Goal: Navigation & Orientation: Find specific page/section

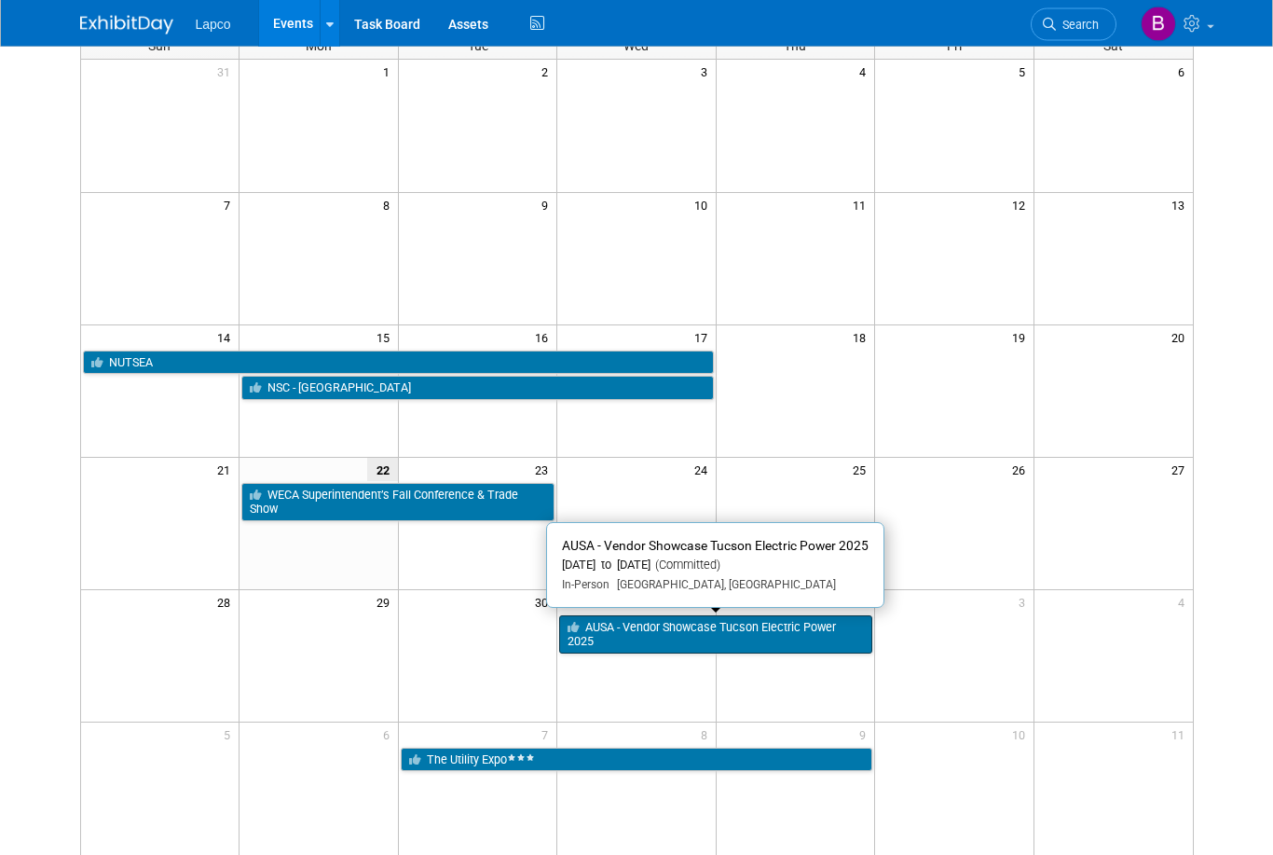
scroll to position [146, 0]
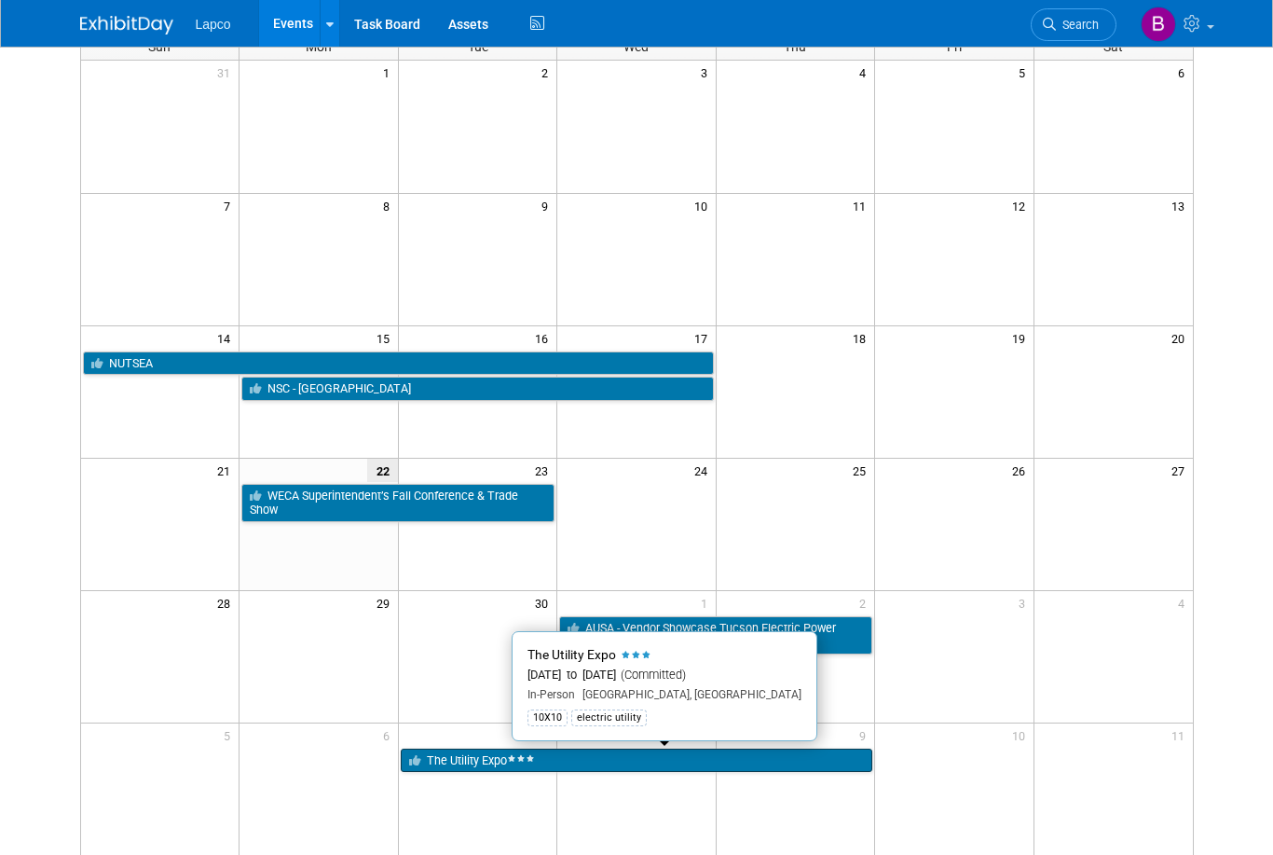
click at [513, 758] on icon at bounding box center [511, 758] width 9 height 7
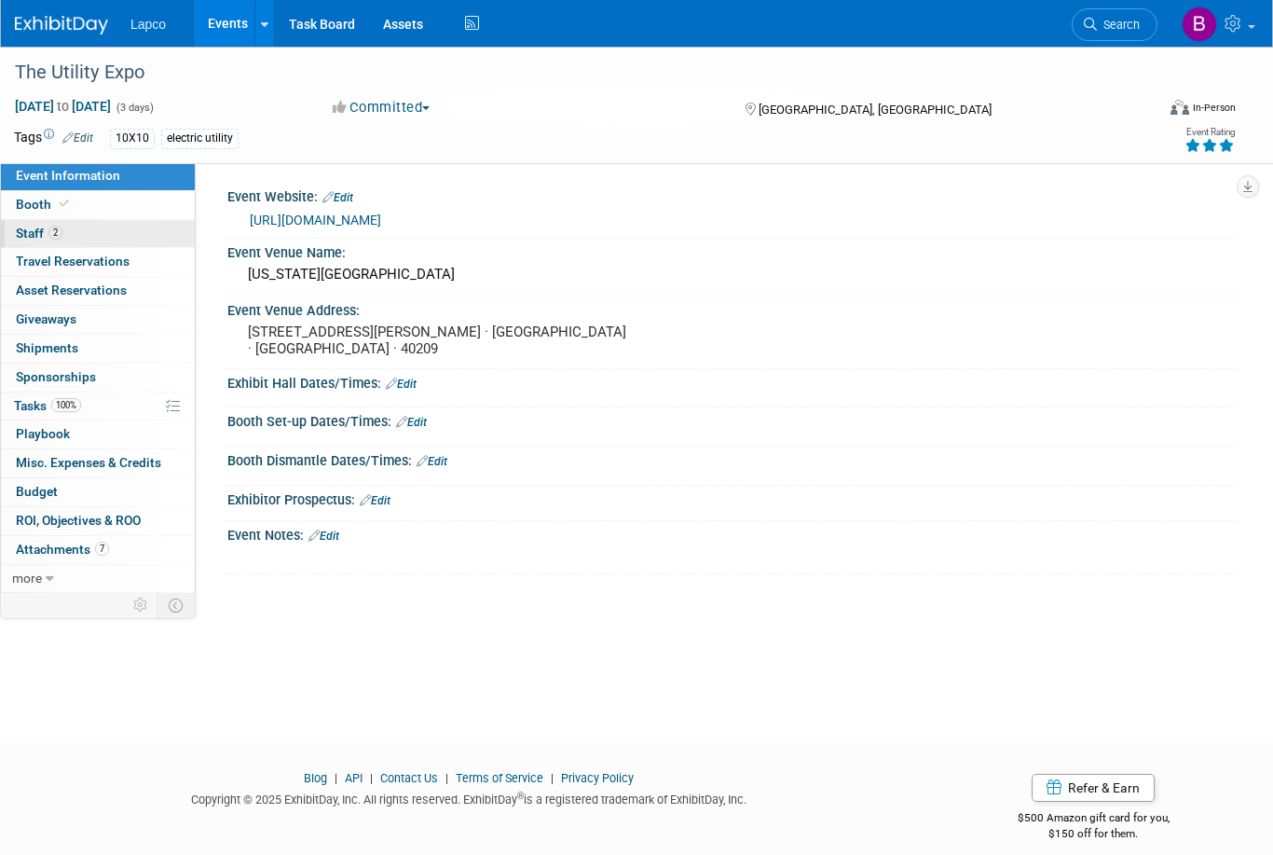
click at [93, 229] on link "2 Staff 2" at bounding box center [98, 234] width 194 height 28
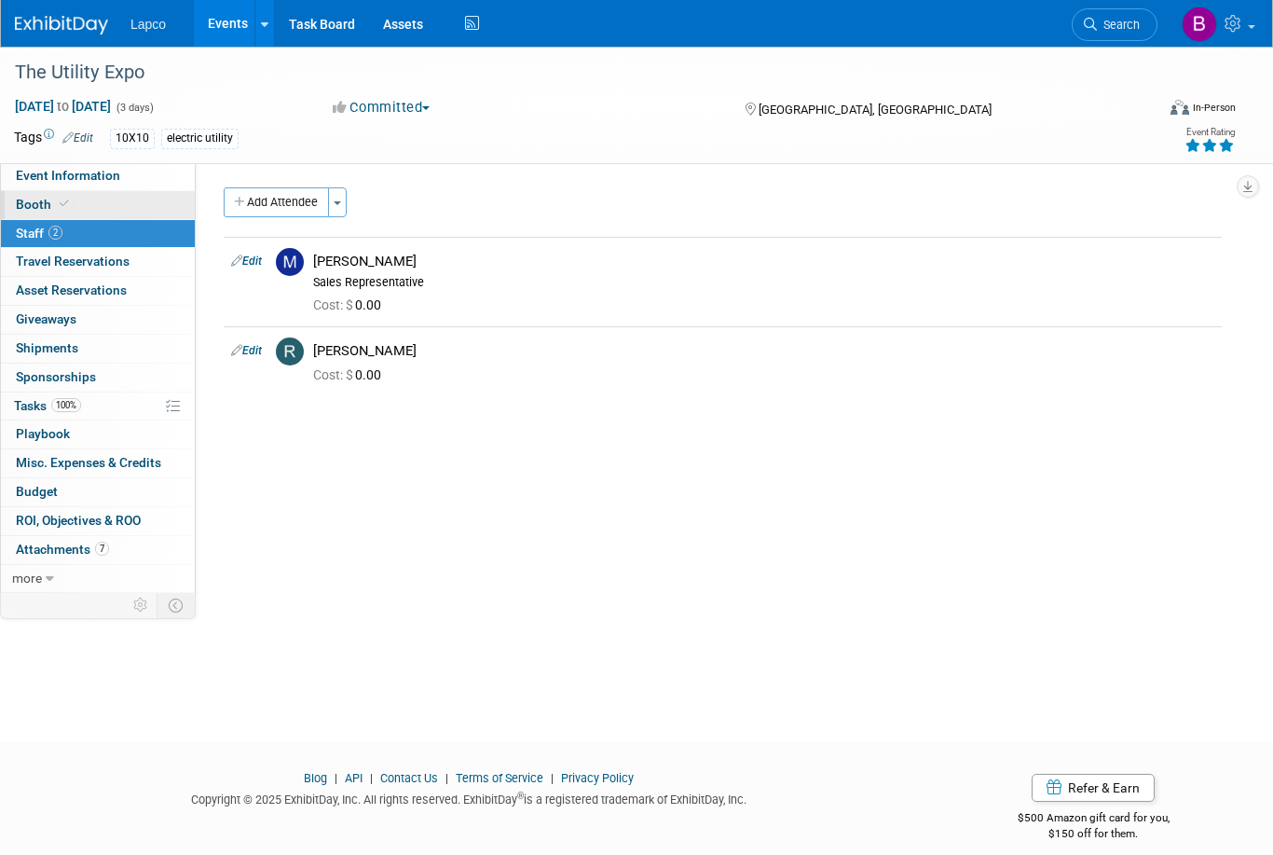
click at [101, 203] on link "Booth" at bounding box center [98, 205] width 194 height 28
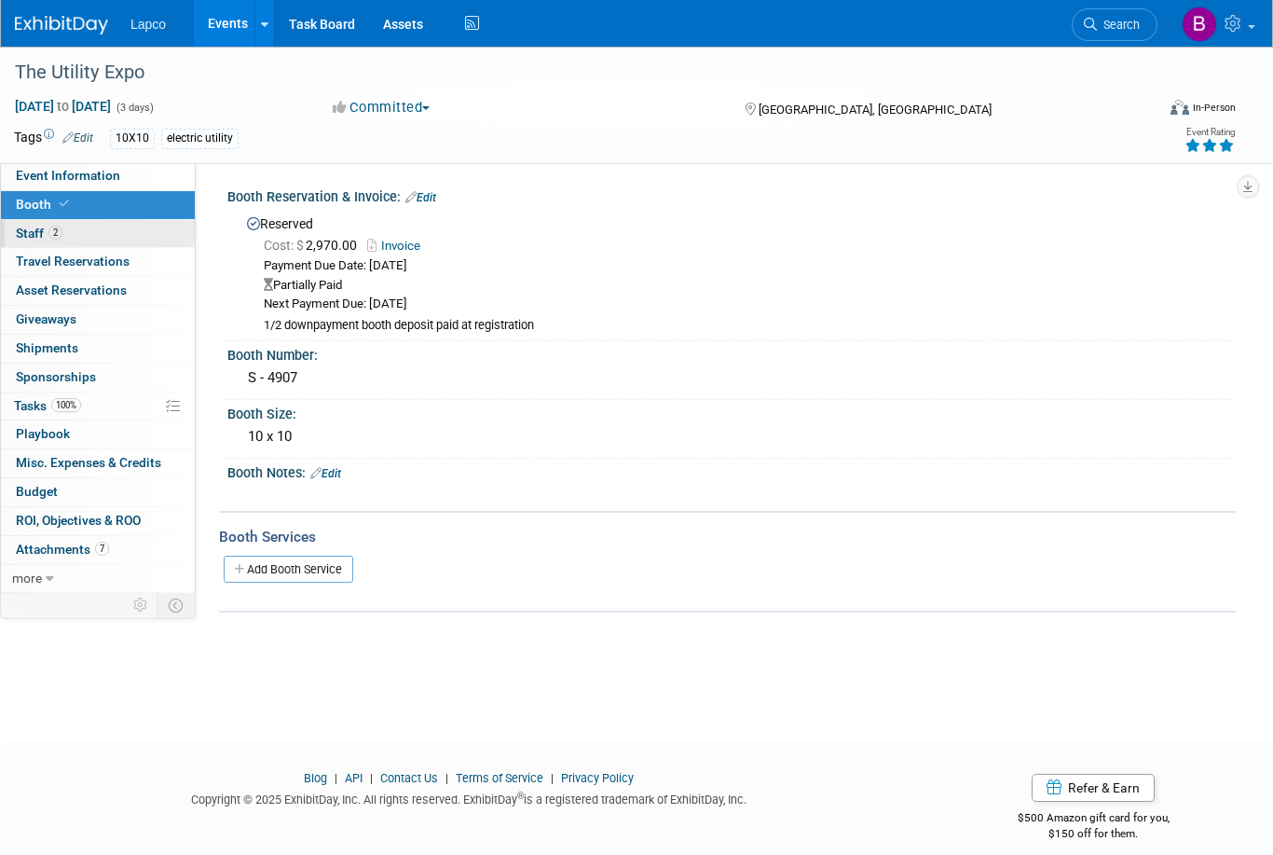
click at [100, 232] on link "2 Staff 2" at bounding box center [98, 234] width 194 height 28
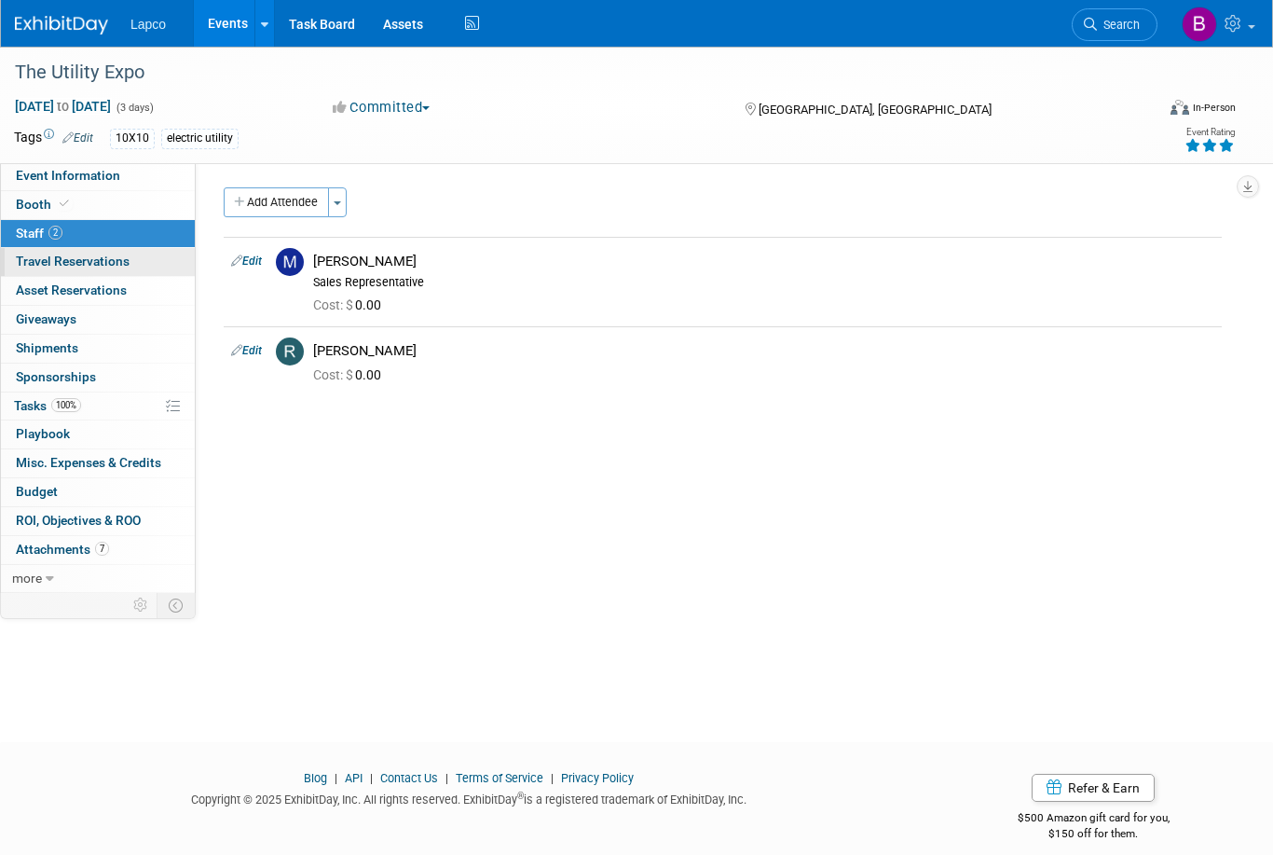
click at [71, 259] on span "Travel Reservations 0" at bounding box center [73, 260] width 114 height 15
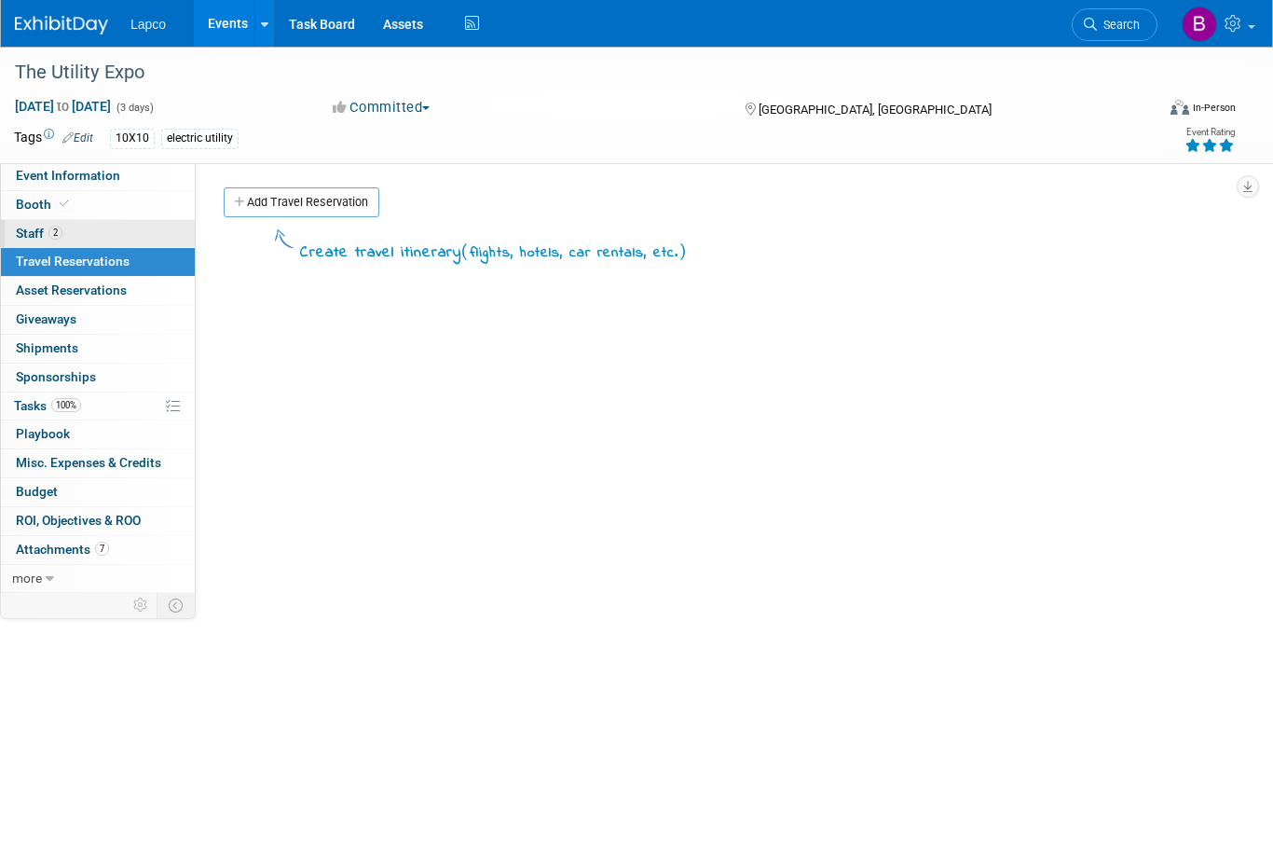
click at [63, 239] on link "2 Staff 2" at bounding box center [98, 234] width 194 height 28
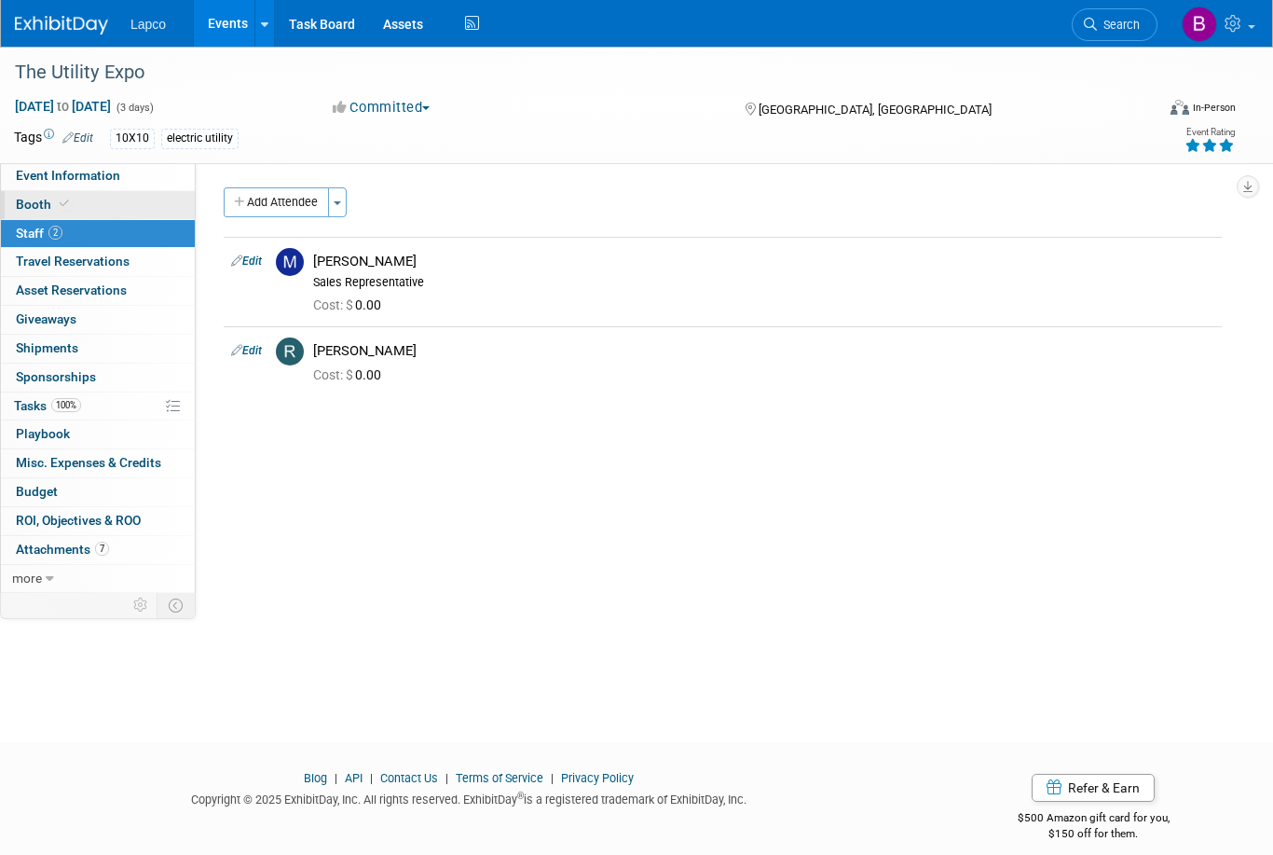
click at [73, 205] on link "Booth" at bounding box center [98, 205] width 194 height 28
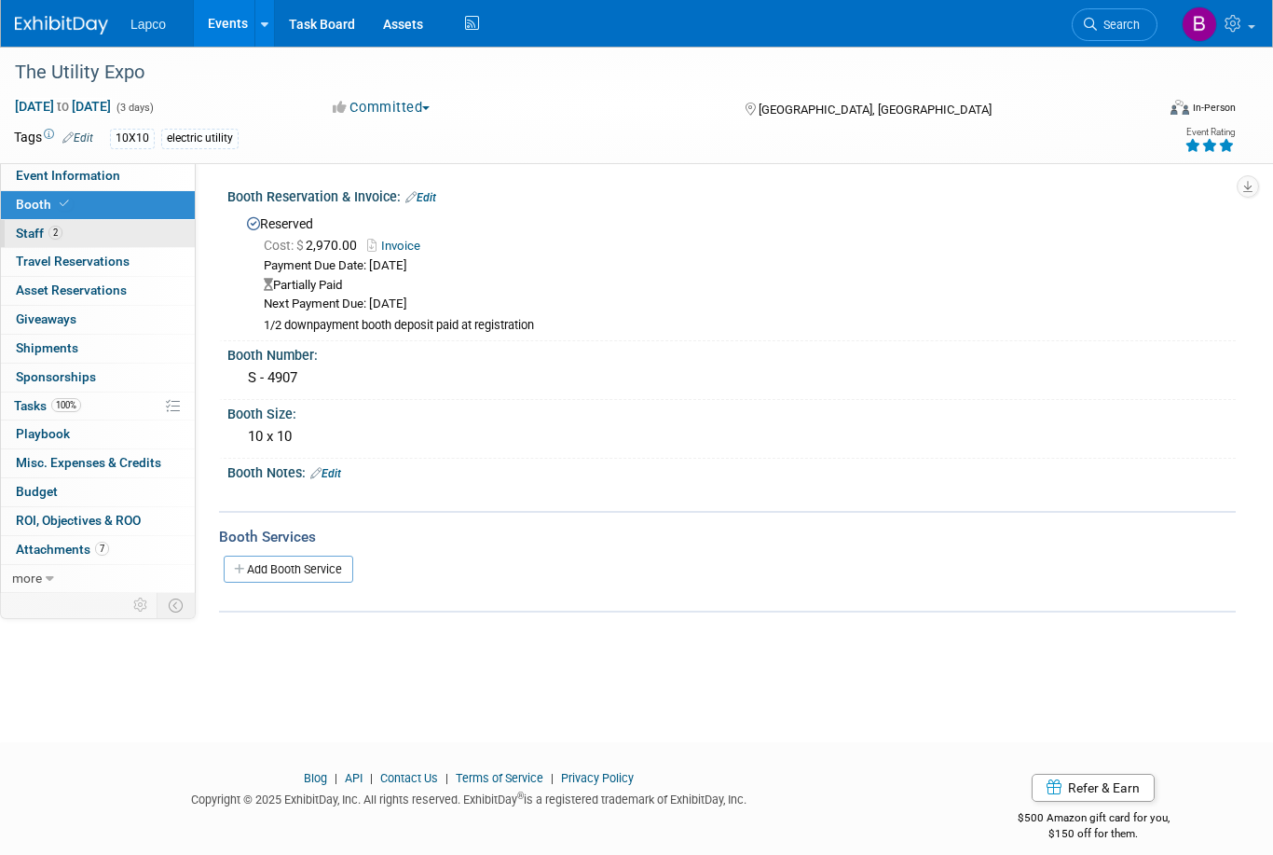
click at [113, 239] on link "2 Staff 2" at bounding box center [98, 234] width 194 height 28
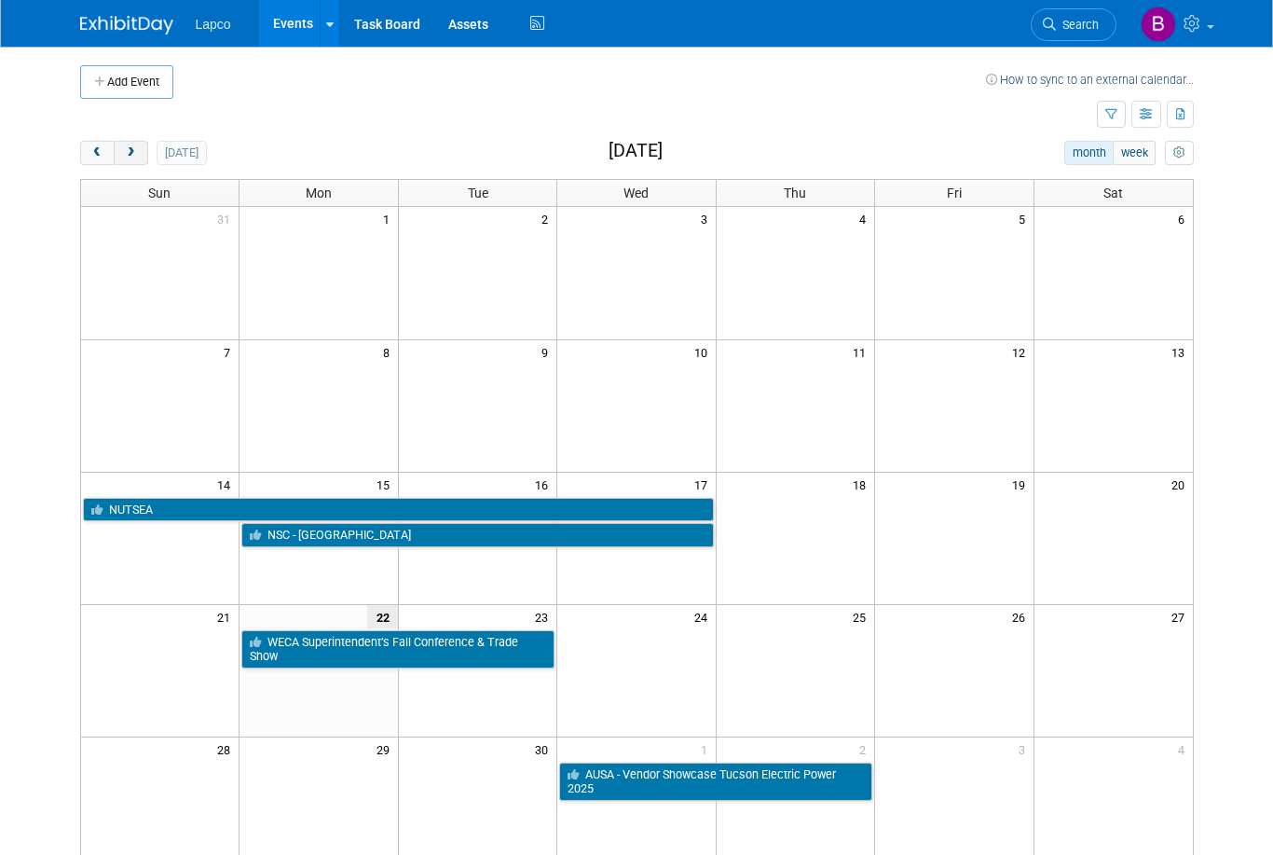
click at [132, 153] on span "next" at bounding box center [131, 153] width 14 height 12
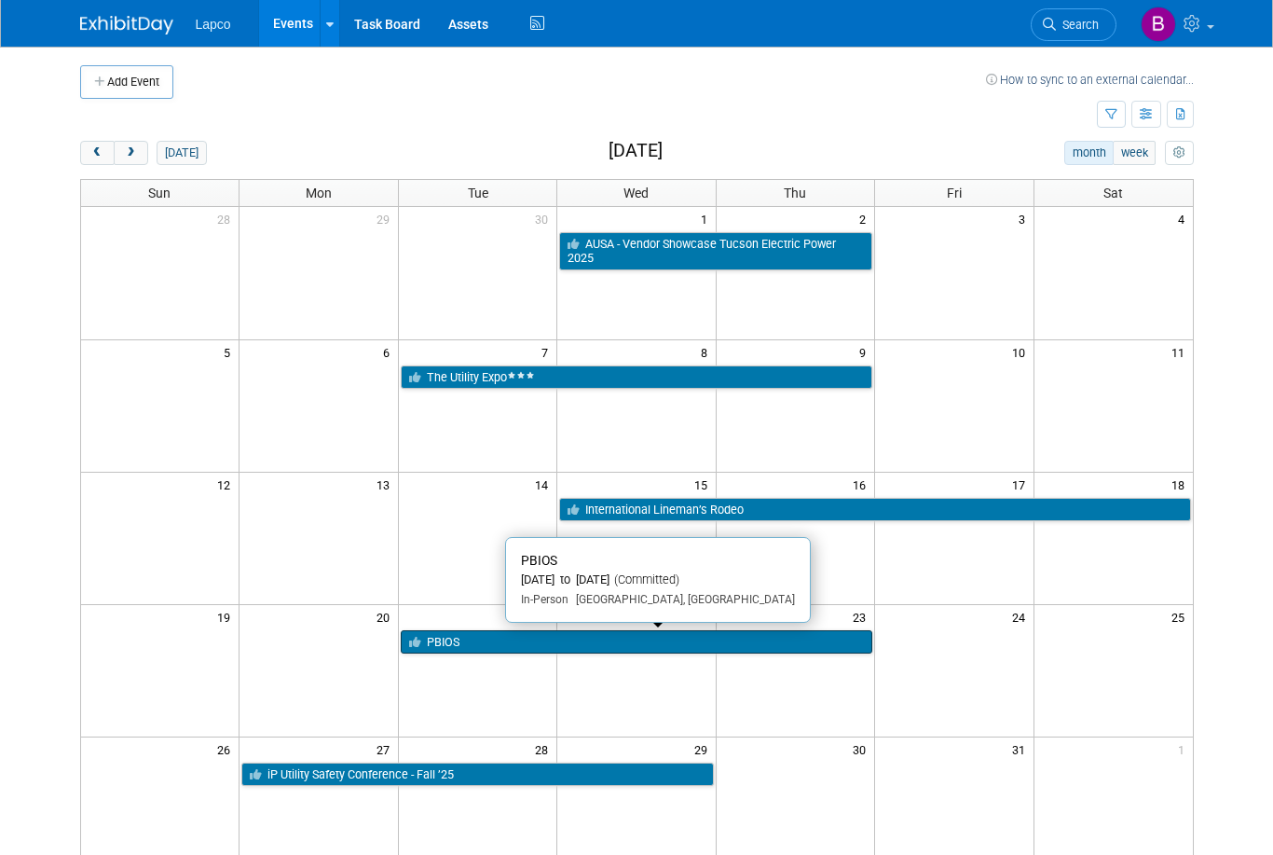
click at [482, 633] on link "PBIOS" at bounding box center [637, 642] width 472 height 24
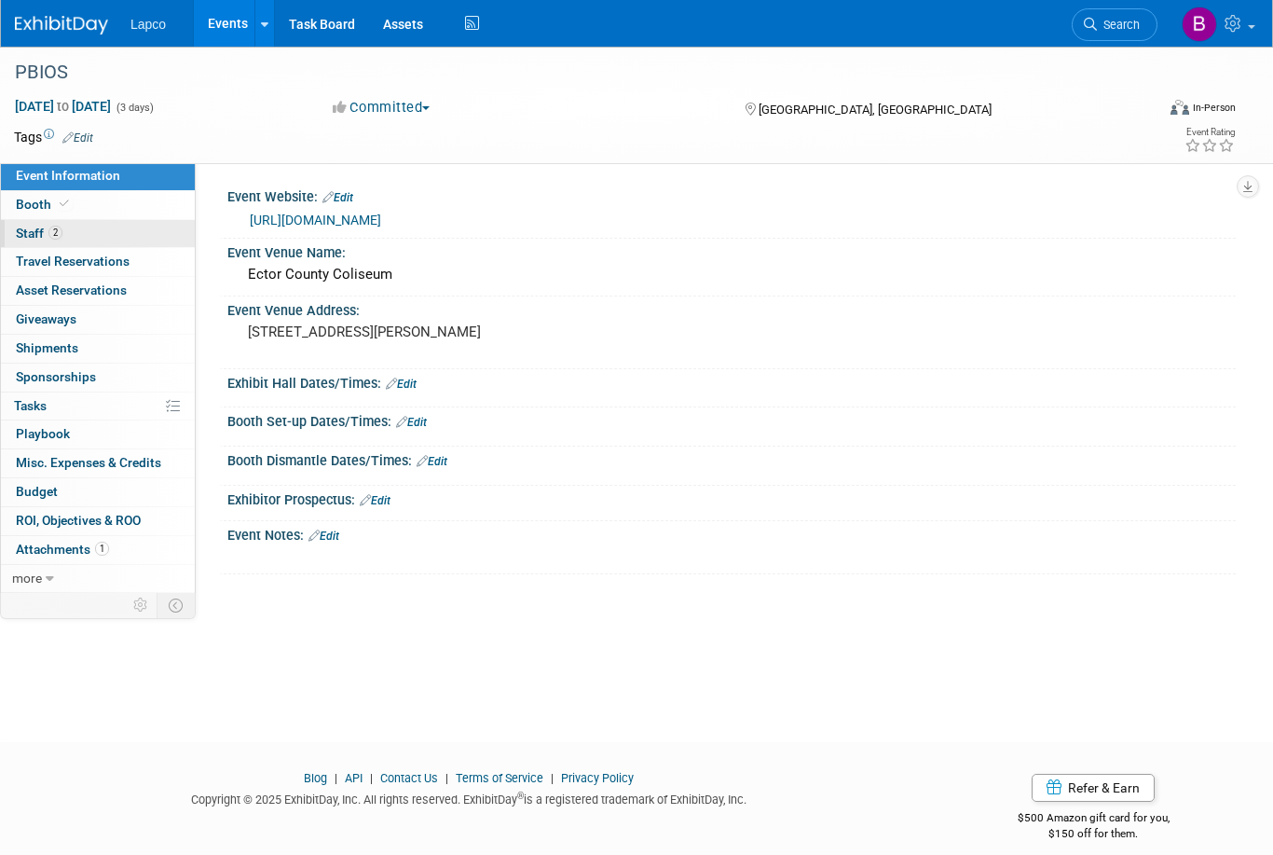
click at [111, 229] on link "2 Staff 2" at bounding box center [98, 234] width 194 height 28
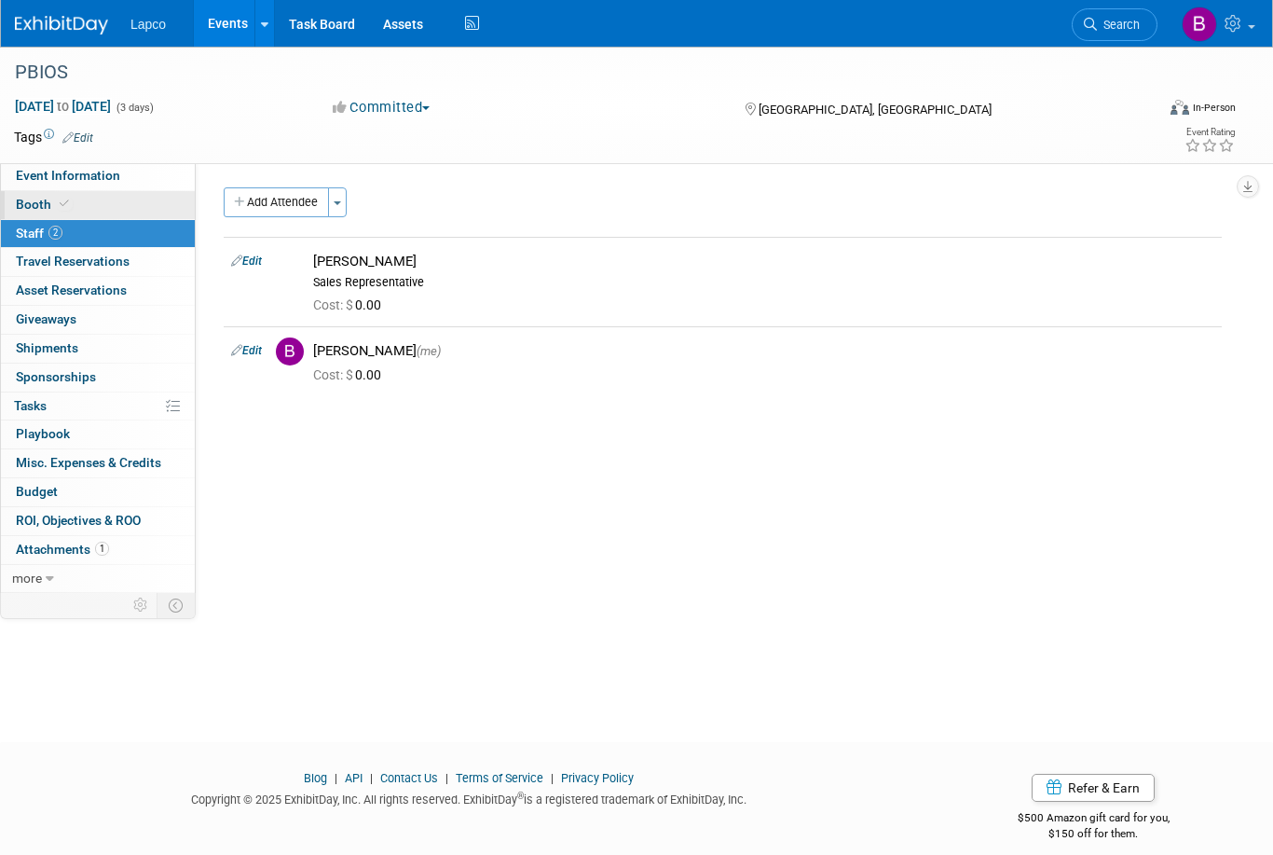
click at [74, 207] on link "Booth" at bounding box center [98, 205] width 194 height 28
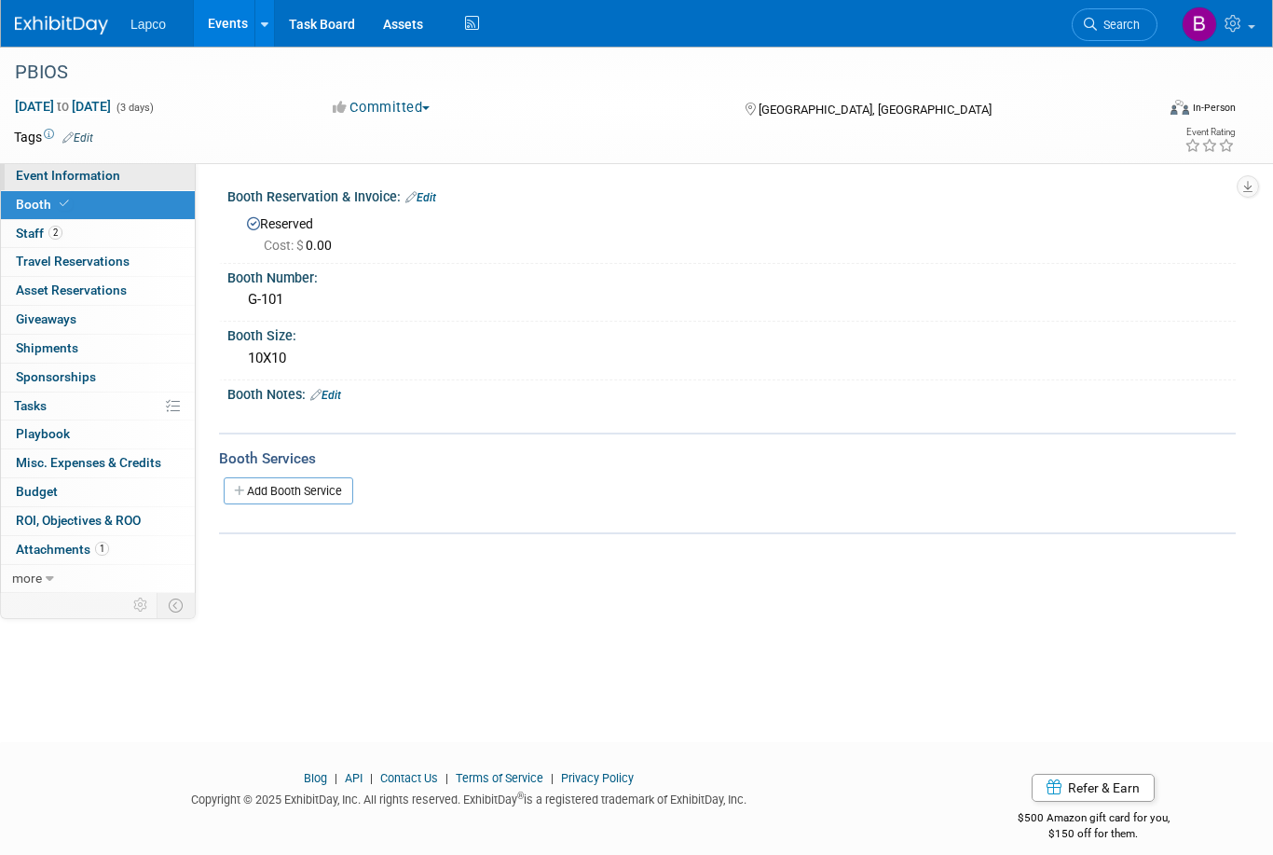
click at [106, 174] on span "Event Information" at bounding box center [68, 175] width 104 height 15
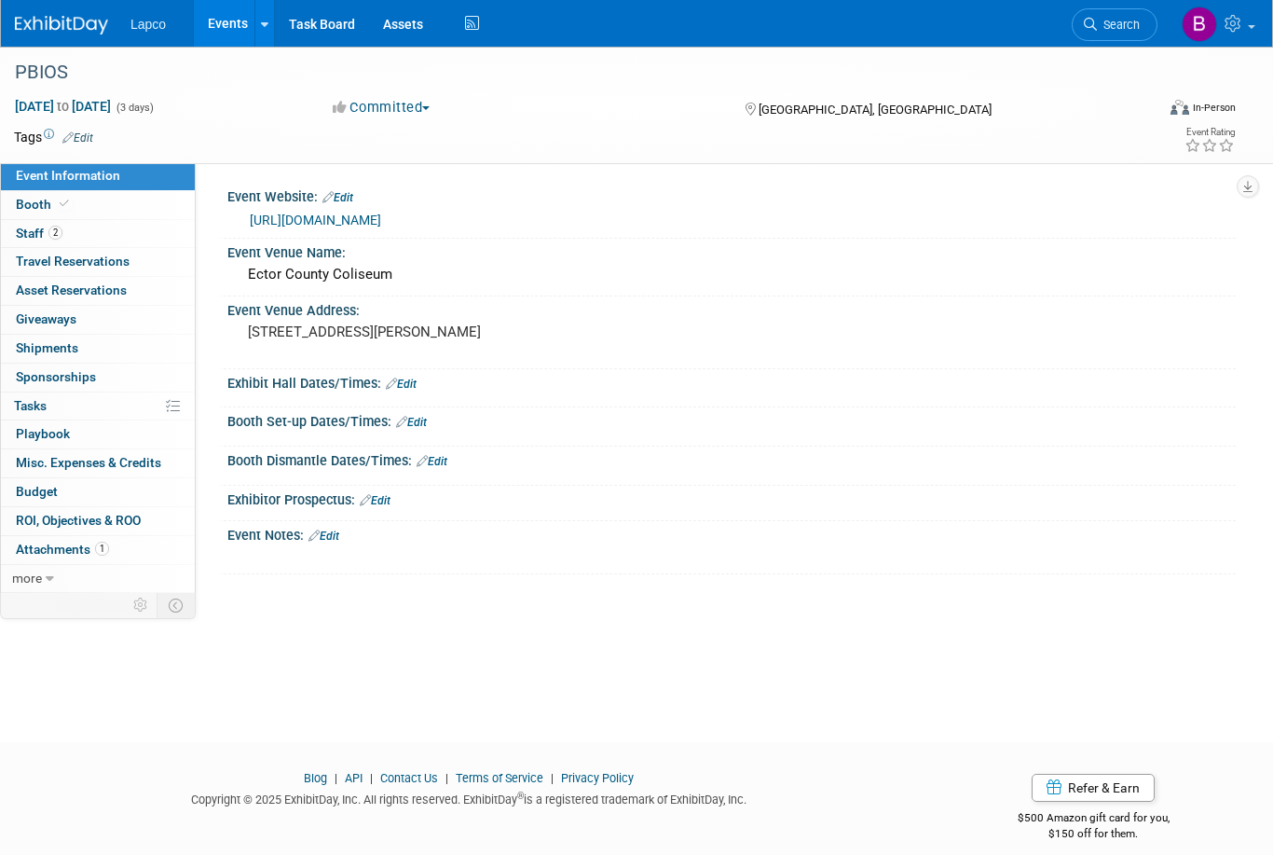
click at [246, 0] on link "Events" at bounding box center [228, 23] width 68 height 47
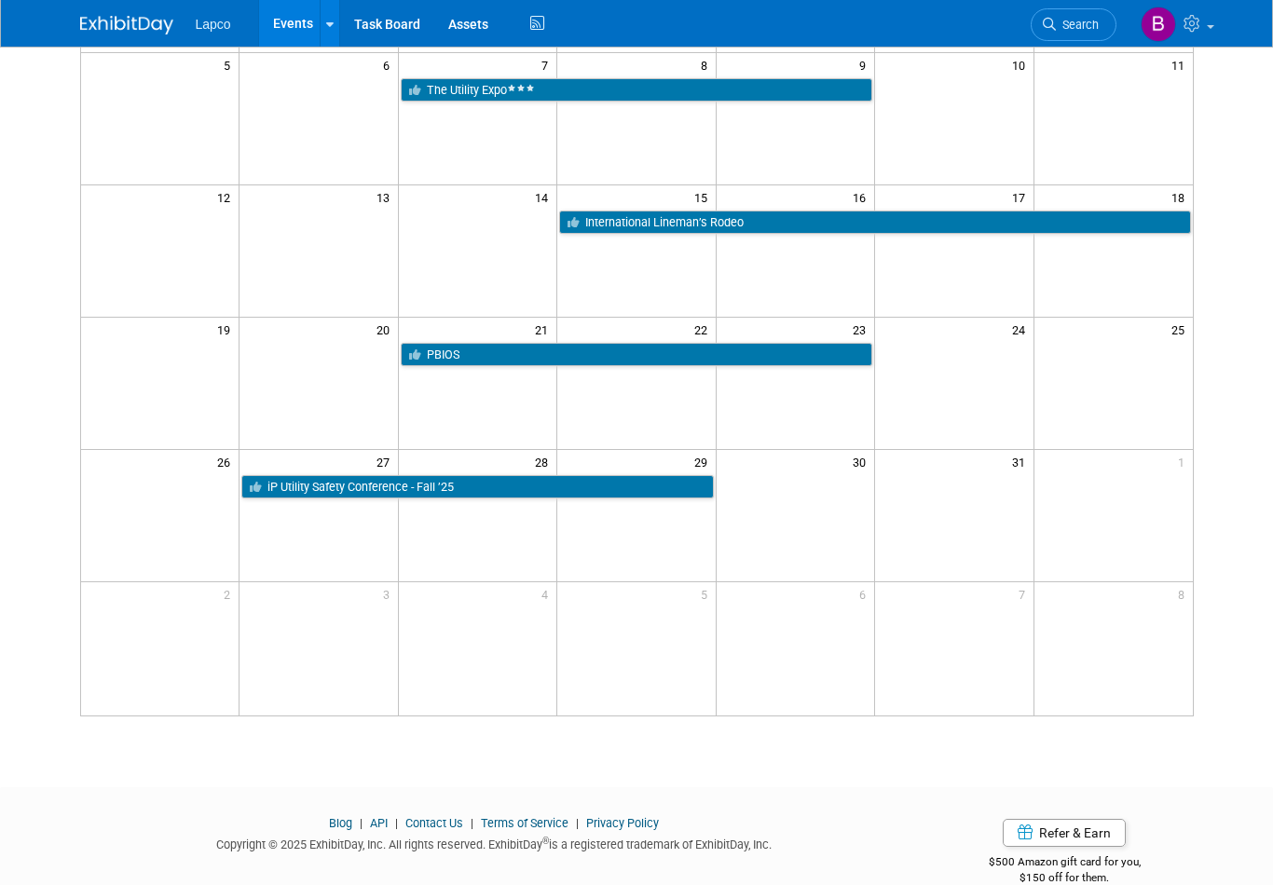
scroll to position [289, 0]
